Goal: Task Accomplishment & Management: Use online tool/utility

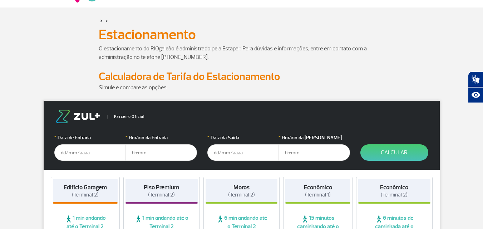
scroll to position [36, 0]
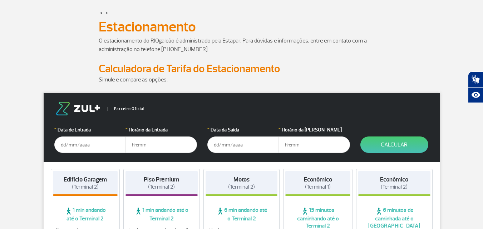
click at [87, 145] on input "text" at bounding box center [89, 144] width 71 height 16
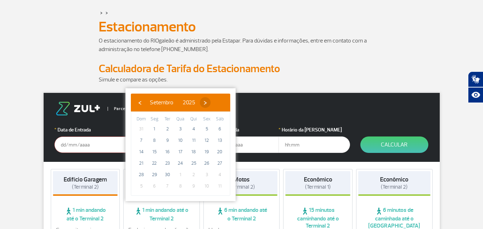
click at [210, 102] on span "›" at bounding box center [205, 102] width 11 height 11
click at [206, 102] on span "›" at bounding box center [200, 102] width 11 height 11
click at [212, 102] on span "›" at bounding box center [206, 102] width 11 height 11
click at [170, 164] on span "23" at bounding box center [167, 163] width 11 height 11
type input "[DATE]"
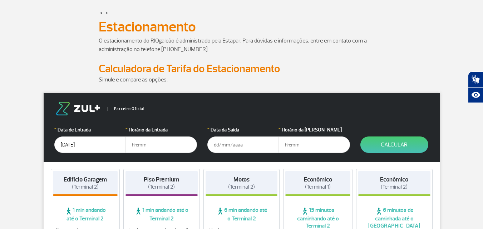
click at [154, 145] on input "text" at bounding box center [160, 144] width 71 height 16
type input "4"
type input "04:00"
click at [214, 147] on input "text" at bounding box center [242, 144] width 71 height 16
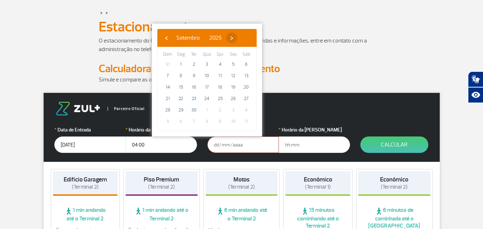
click at [237, 37] on span "›" at bounding box center [231, 38] width 11 height 11
click at [233, 37] on span "›" at bounding box center [227, 38] width 11 height 11
click at [238, 37] on span "›" at bounding box center [232, 38] width 11 height 11
click at [168, 109] on span "28" at bounding box center [167, 109] width 11 height 11
type input "[DATE]"
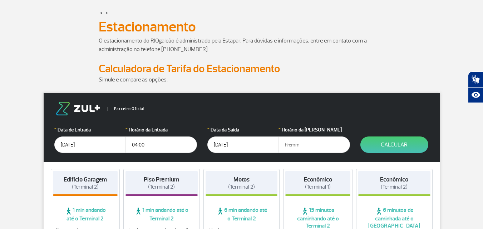
click at [285, 145] on input "text" at bounding box center [313, 144] width 71 height 16
type input "1"
type input "00:00"
click at [408, 143] on button "Calcular" at bounding box center [394, 144] width 68 height 16
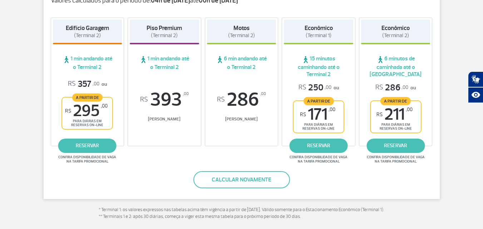
scroll to position [107, 0]
